Goal: Check status: Check status

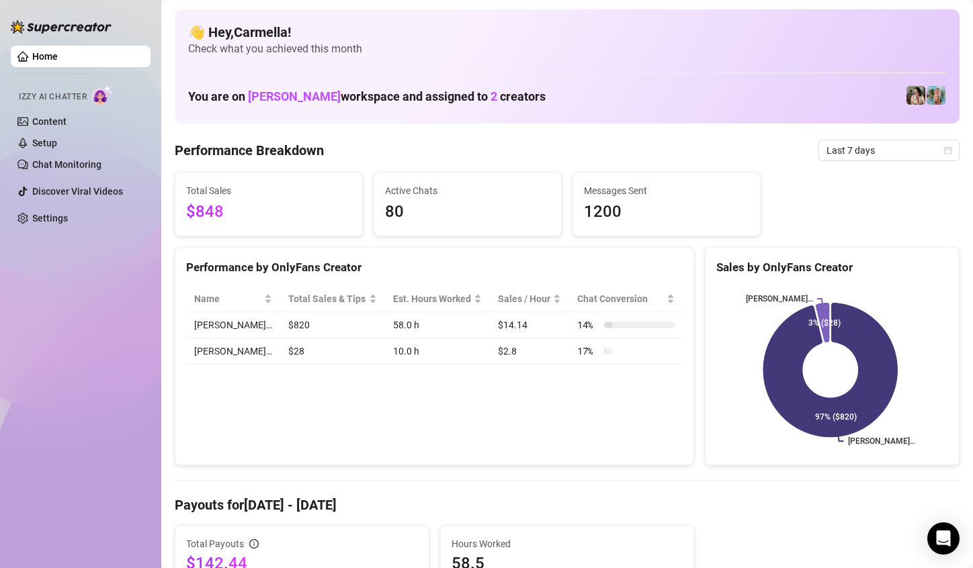
click at [58, 62] on link "Home" at bounding box center [45, 56] width 26 height 11
click at [937, 155] on span "Last 7 days" at bounding box center [888, 150] width 125 height 20
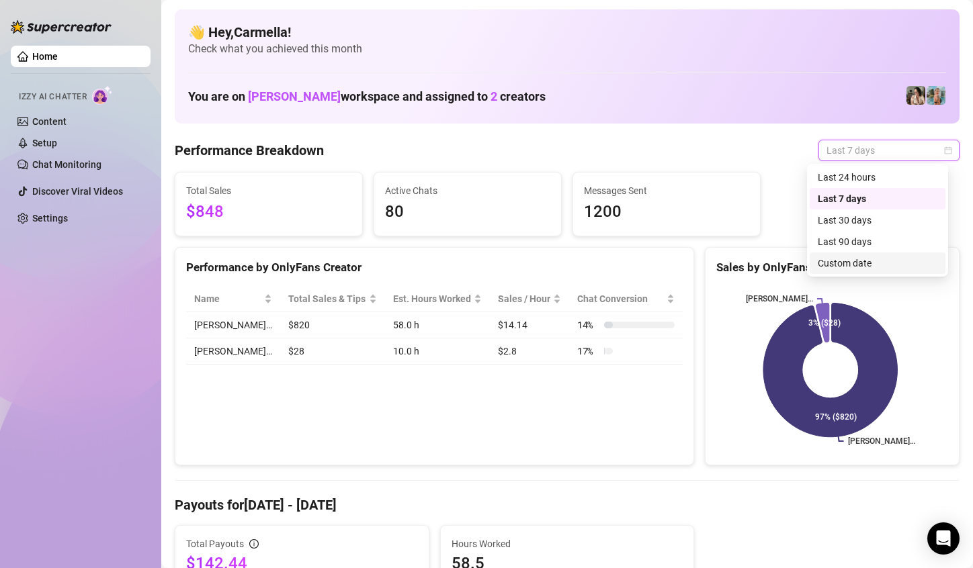
click at [863, 264] on div "Custom date" at bounding box center [878, 263] width 120 height 15
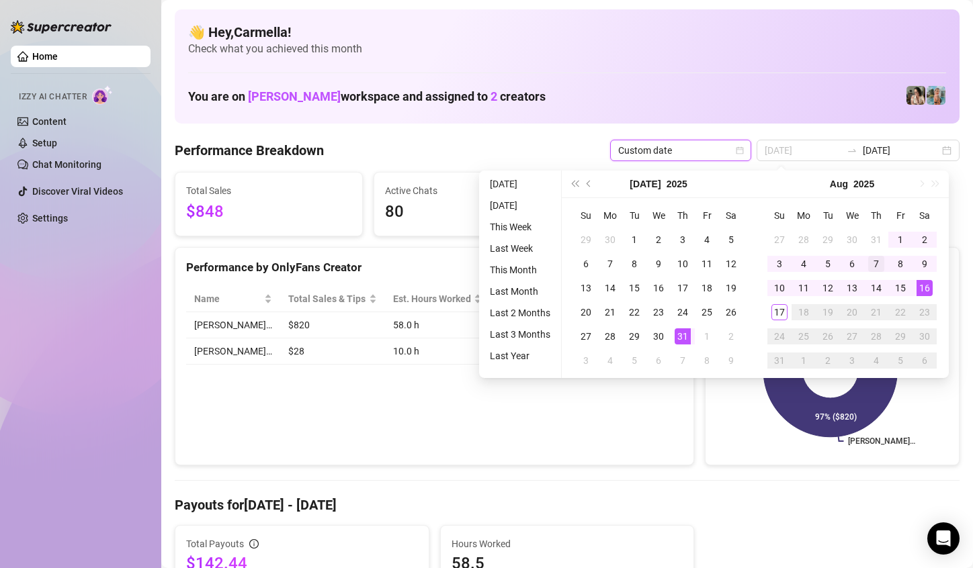
type input "[DATE]"
click at [876, 256] on div "7" at bounding box center [876, 264] width 16 height 16
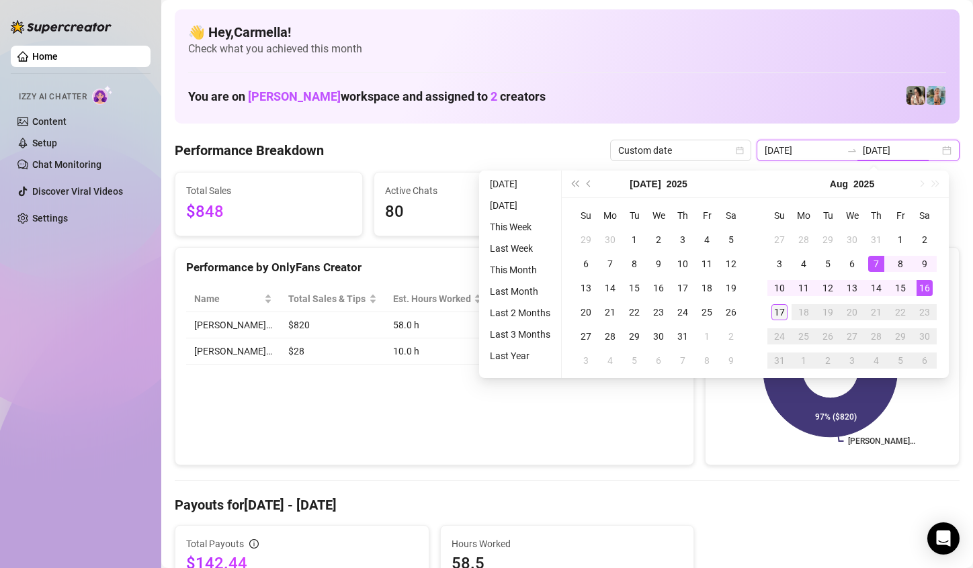
type input "[DATE]"
click at [773, 314] on div "17" at bounding box center [779, 312] width 16 height 16
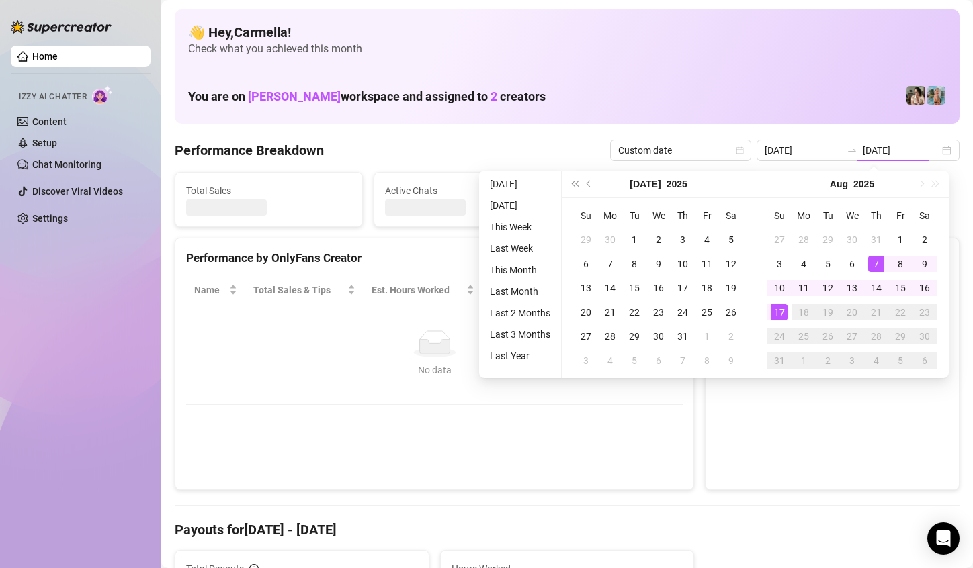
type input "[DATE]"
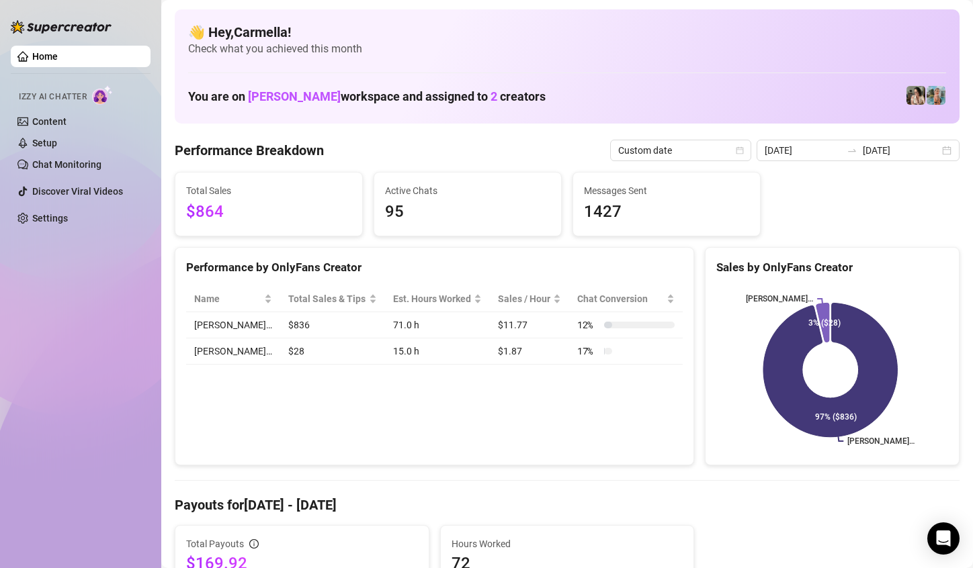
click at [62, 345] on div "Home Izzy AI Chatter Content Setup Chat Monitoring Discover Viral Videos Settin…" at bounding box center [81, 278] width 140 height 556
click at [933, 151] on div "[DATE] [DATE]" at bounding box center [858, 151] width 203 height 22
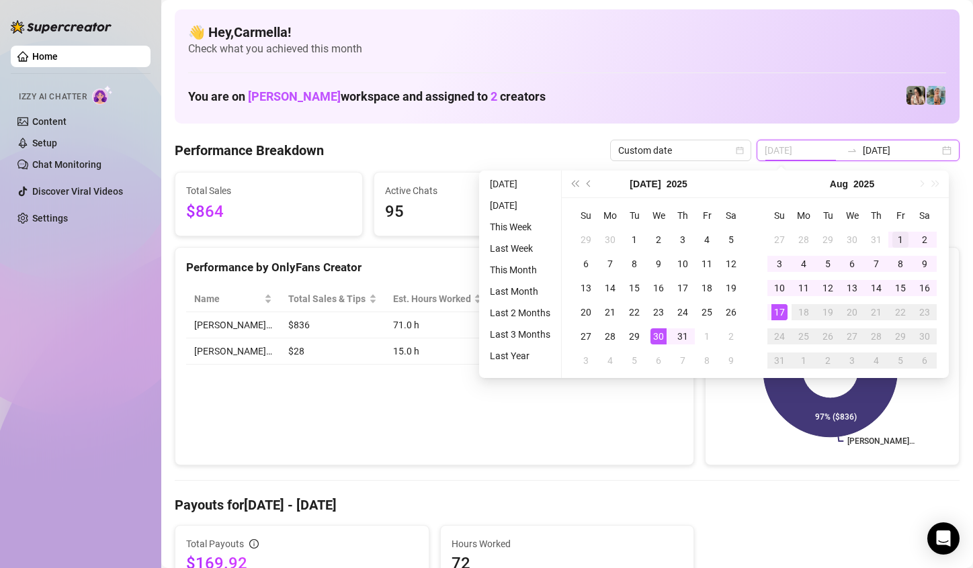
type input "[DATE]"
click at [894, 239] on div "1" at bounding box center [900, 240] width 16 height 16
type input "[DATE]"
click at [779, 315] on div "17" at bounding box center [779, 312] width 16 height 16
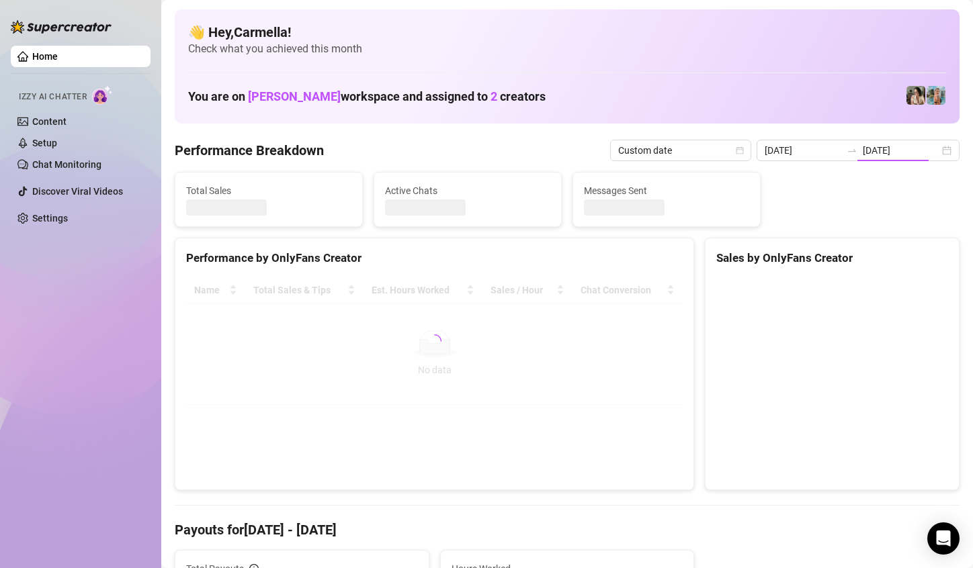
type input "[DATE]"
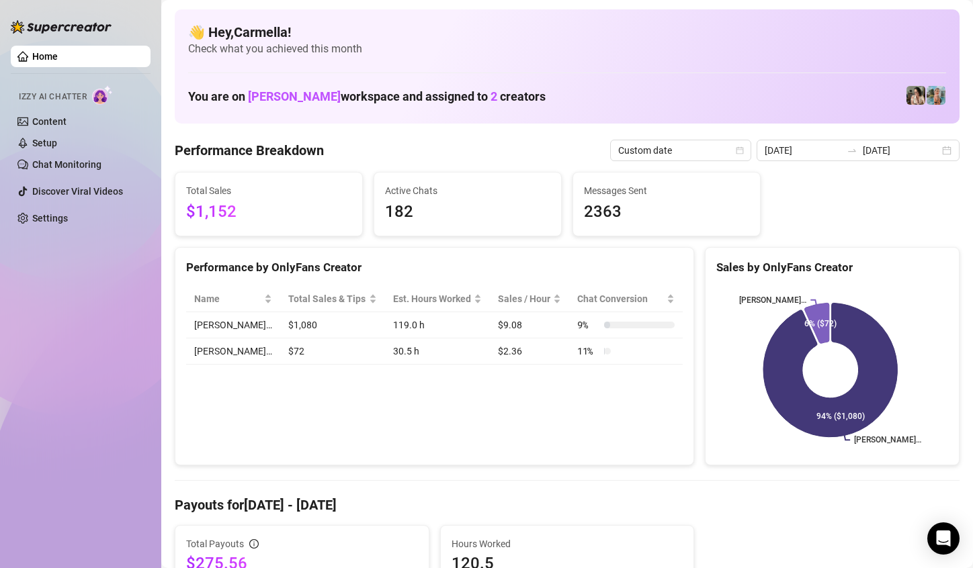
click at [184, 360] on div "Name Total Sales & Tips Est. Hours Worked Sales / Hour Chat Conversion [PERSON_…" at bounding box center [434, 325] width 518 height 100
click at [937, 153] on div "[DATE] [DATE]" at bounding box center [858, 151] width 203 height 22
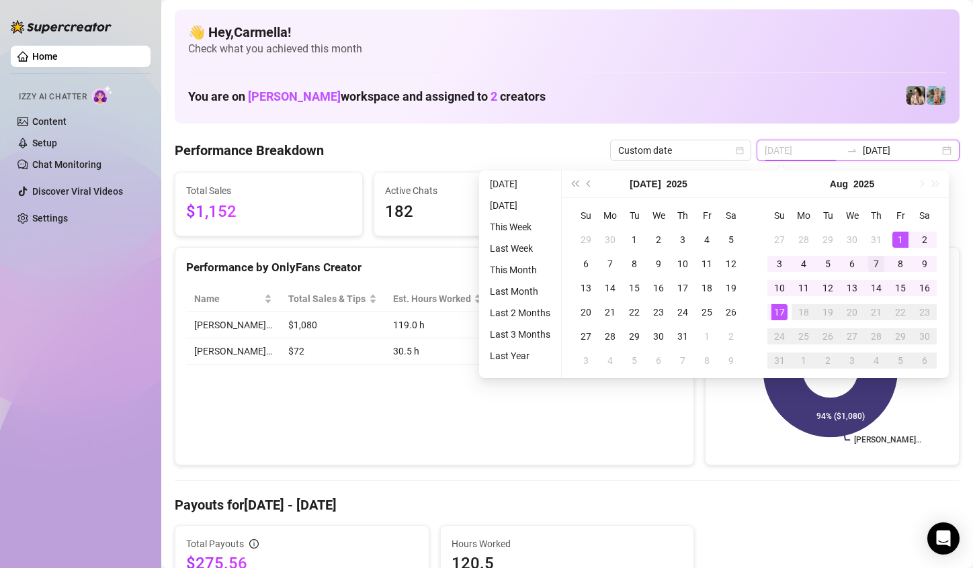
type input "[DATE]"
click at [873, 262] on div "7" at bounding box center [876, 264] width 16 height 16
type input "[DATE]"
click at [781, 314] on div "17" at bounding box center [779, 312] width 16 height 16
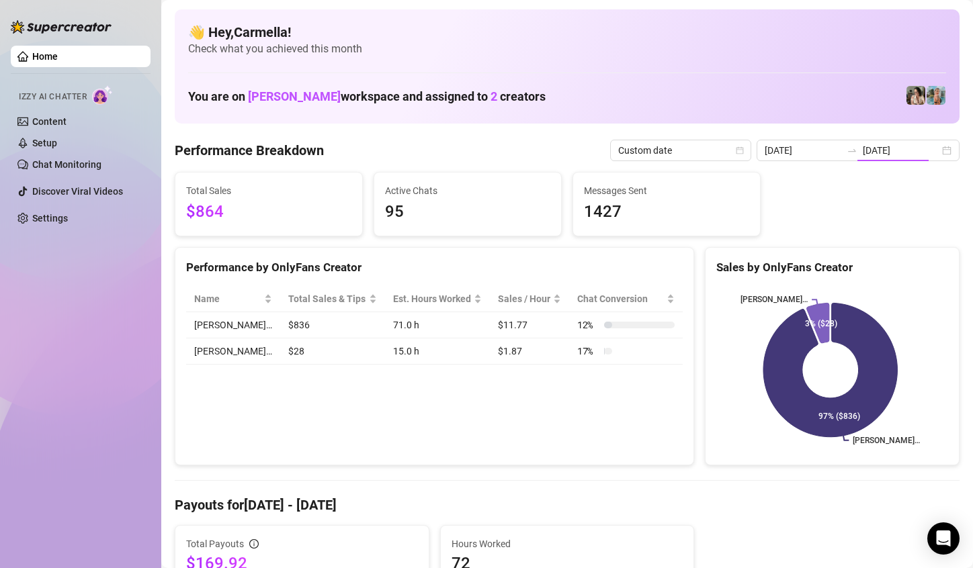
type input "[DATE]"
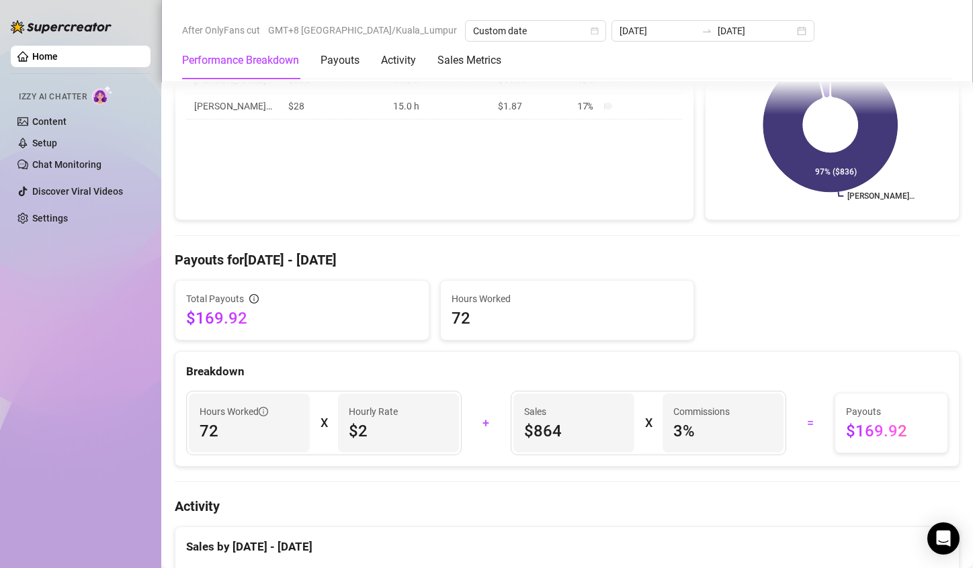
scroll to position [269, 0]
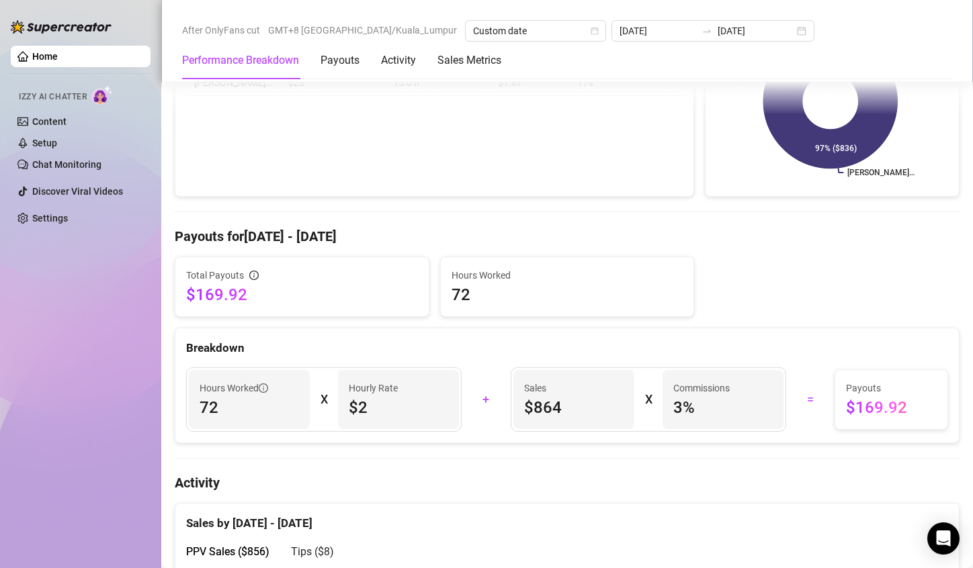
click at [228, 357] on div "Hours Worked 72 X Hourly Rate $2 + Sales $864 X Commissions 3 % = Payouts $169.…" at bounding box center [566, 400] width 783 height 86
